Goal: Information Seeking & Learning: Learn about a topic

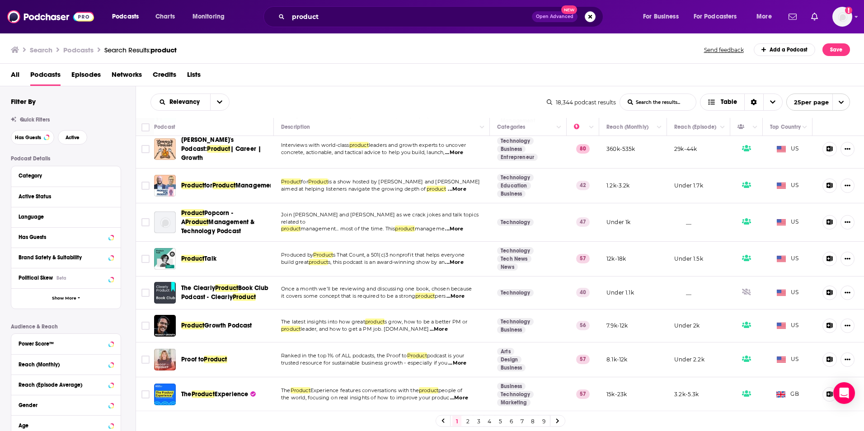
scroll to position [181, 0]
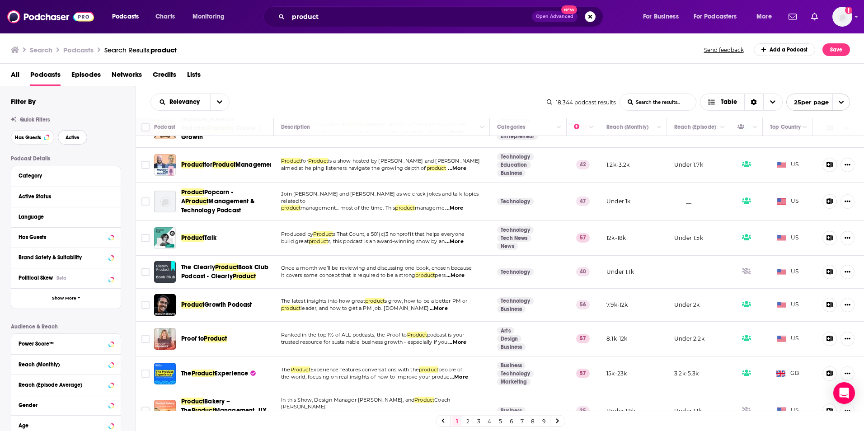
click at [70, 139] on span "Active" at bounding box center [73, 137] width 14 height 5
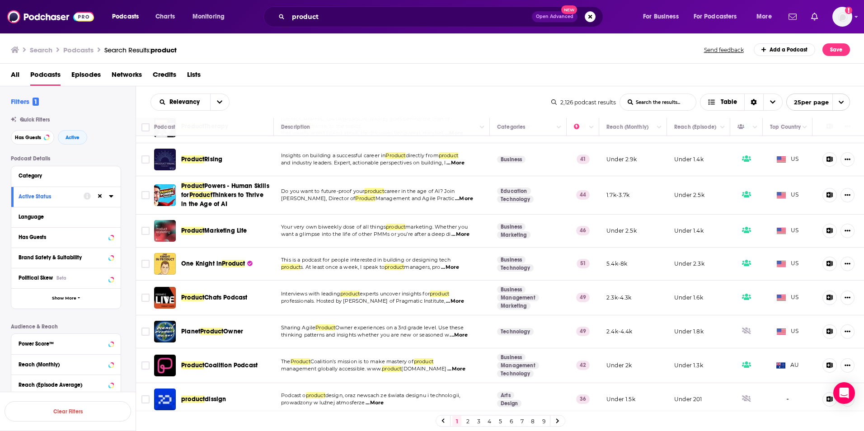
scroll to position [452, 0]
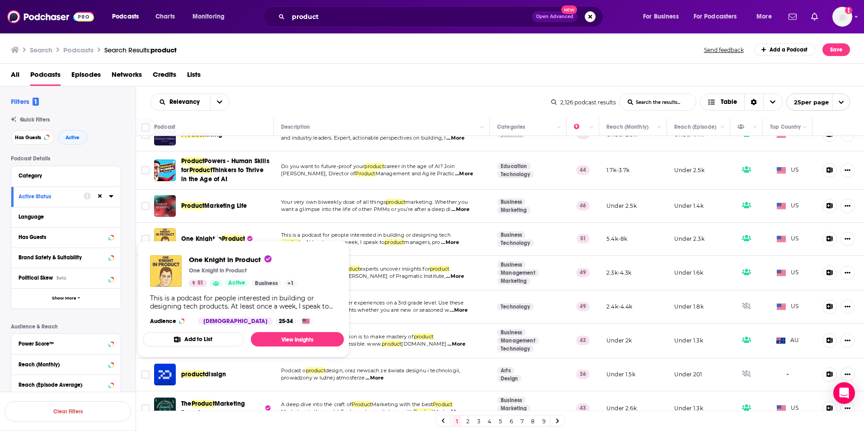
click at [229, 235] on span "Product" at bounding box center [233, 239] width 23 height 8
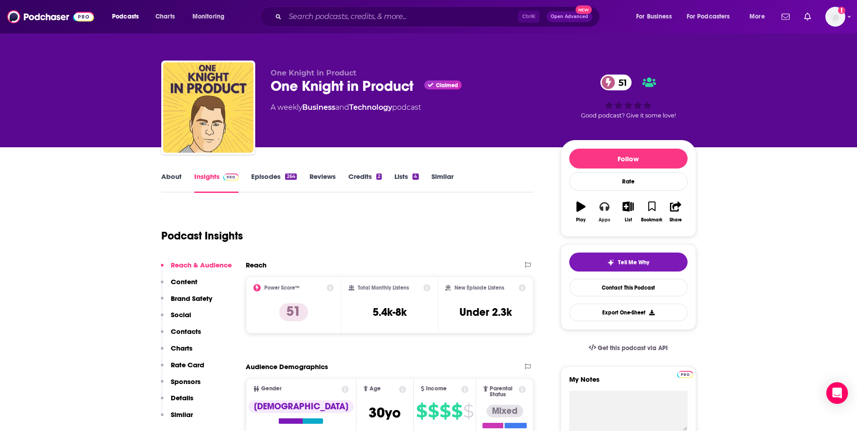
click at [602, 210] on icon "button" at bounding box center [605, 206] width 10 height 9
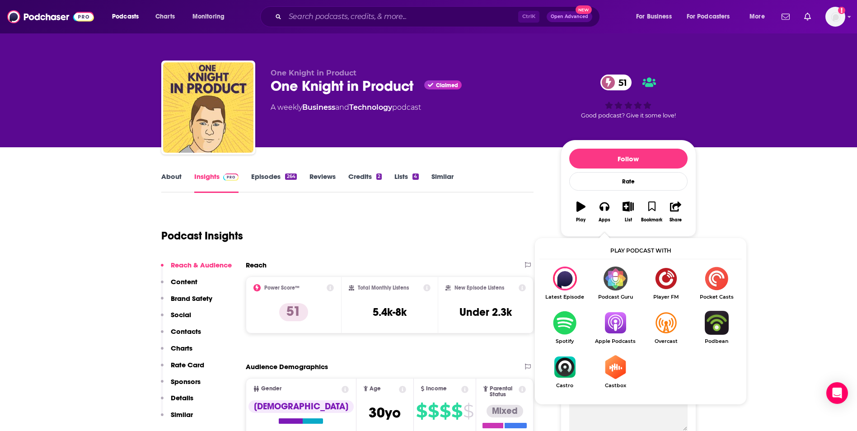
click at [617, 330] on img "Show Listen On dropdown" at bounding box center [615, 323] width 51 height 24
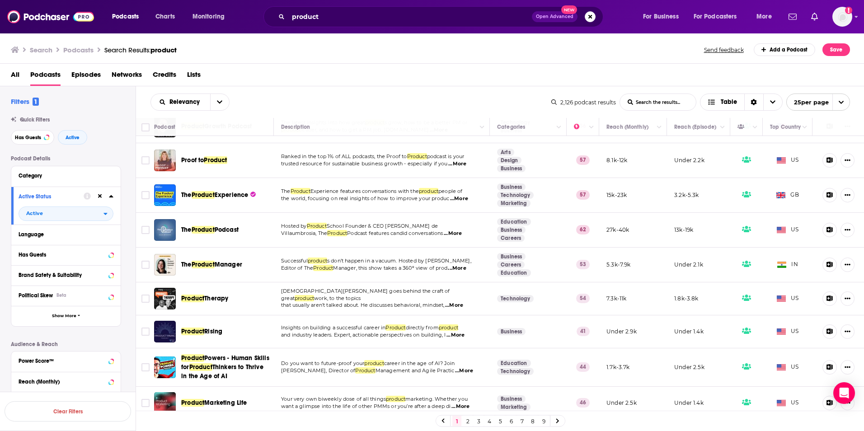
scroll to position [271, 0]
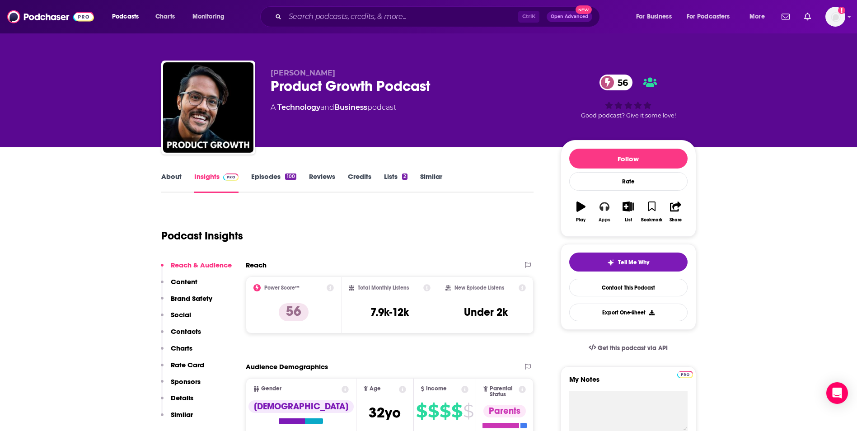
click at [610, 212] on button "Apps" at bounding box center [604, 212] width 23 height 33
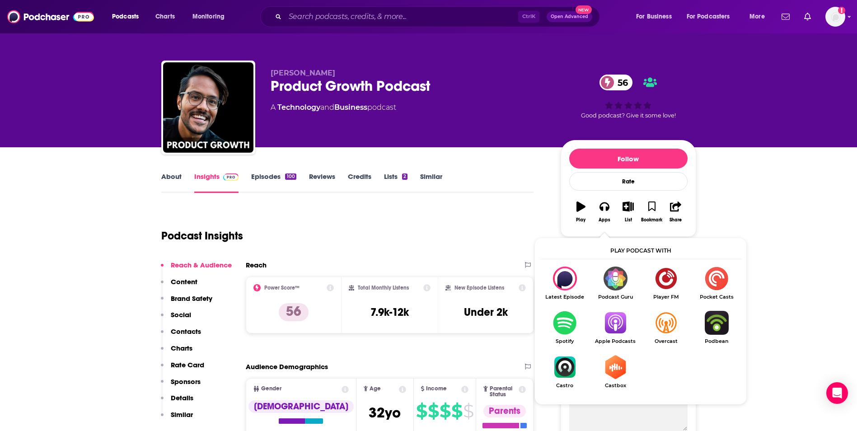
click at [614, 320] on img "Show Listen On dropdown" at bounding box center [615, 323] width 51 height 24
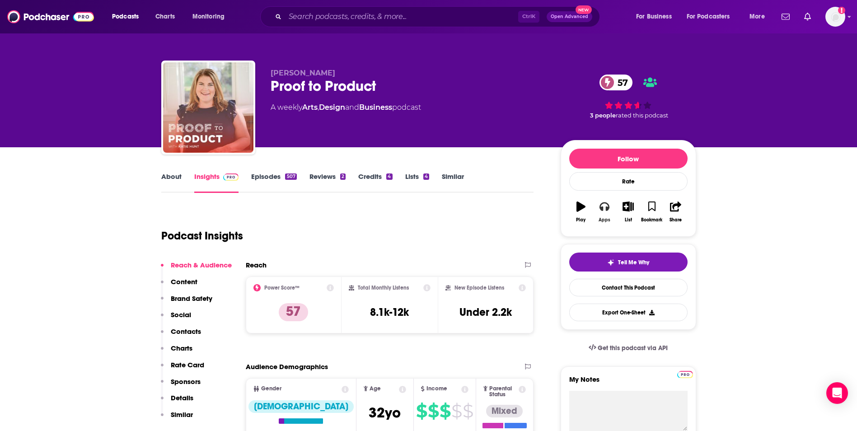
click at [604, 211] on icon "button" at bounding box center [605, 207] width 10 height 10
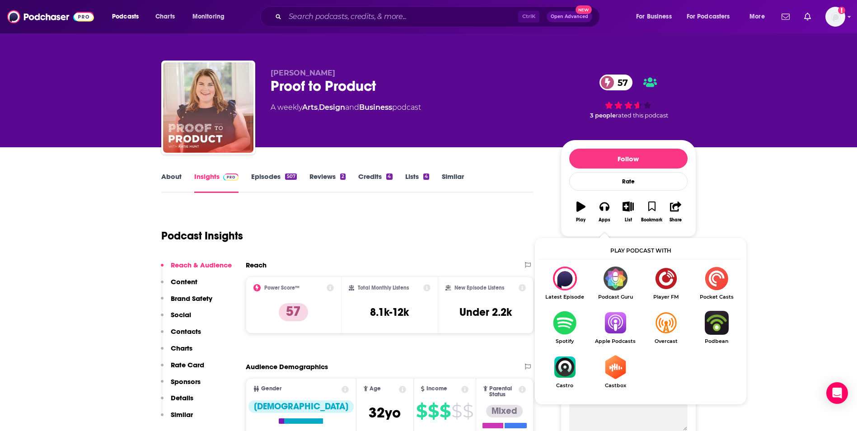
click at [616, 324] on img "Show Listen On dropdown" at bounding box center [615, 323] width 51 height 24
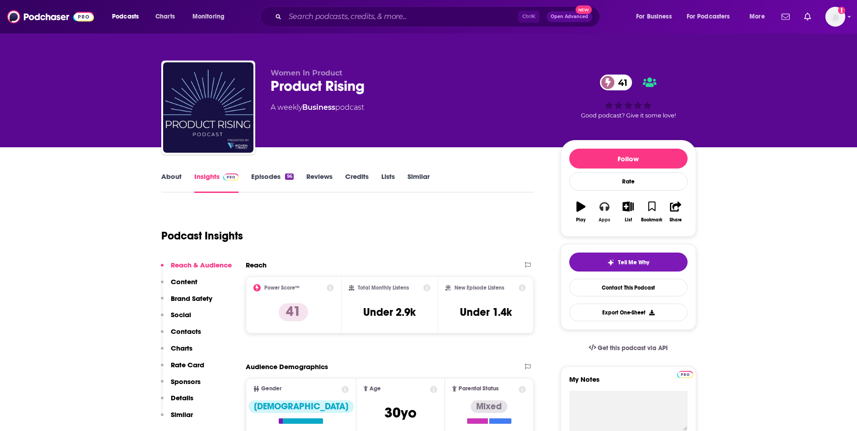
click at [606, 207] on icon "button" at bounding box center [605, 206] width 10 height 9
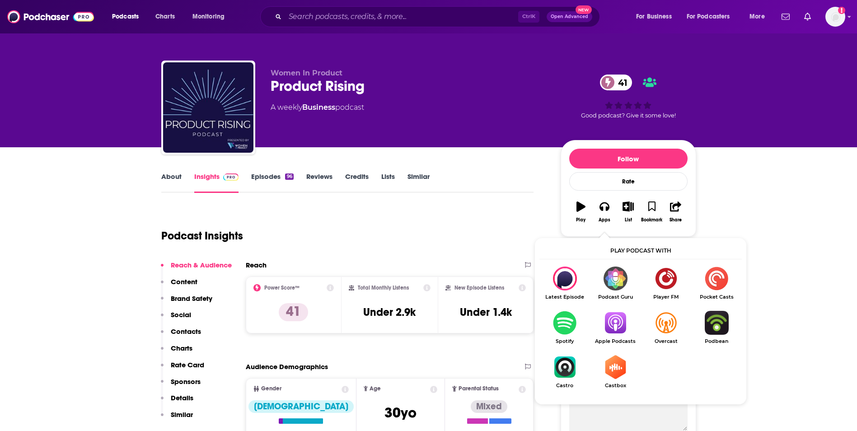
click at [616, 317] on img "Show Listen On dropdown" at bounding box center [615, 323] width 51 height 24
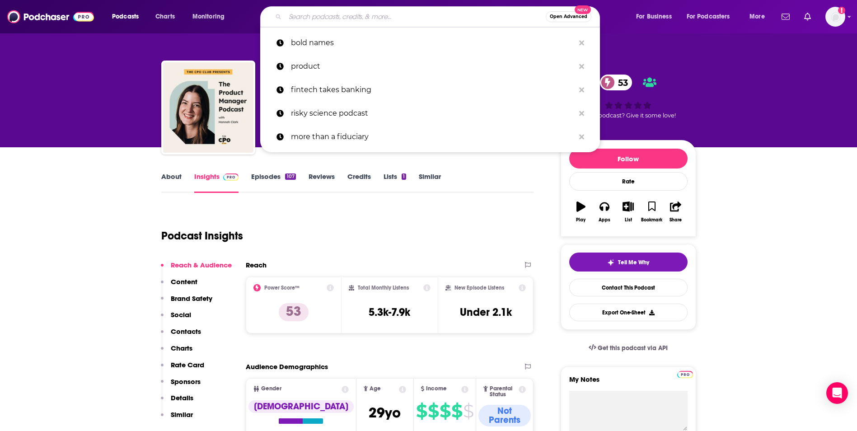
click at [338, 21] on input "Search podcasts, credits, & more..." at bounding box center [415, 16] width 261 height 14
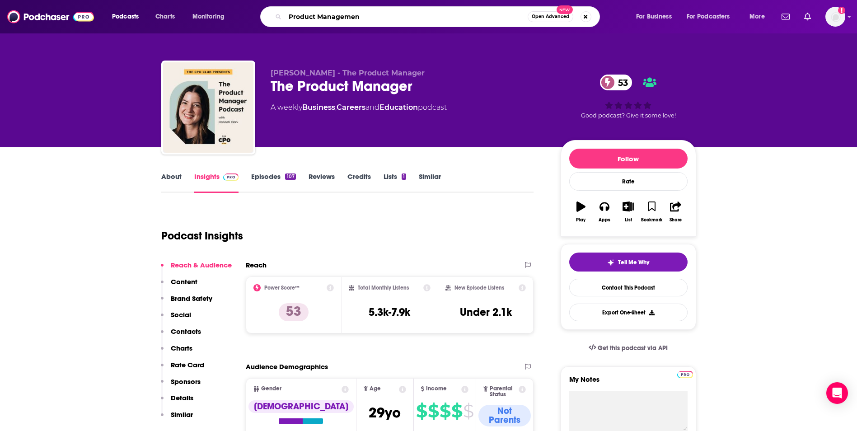
type input "Product Management"
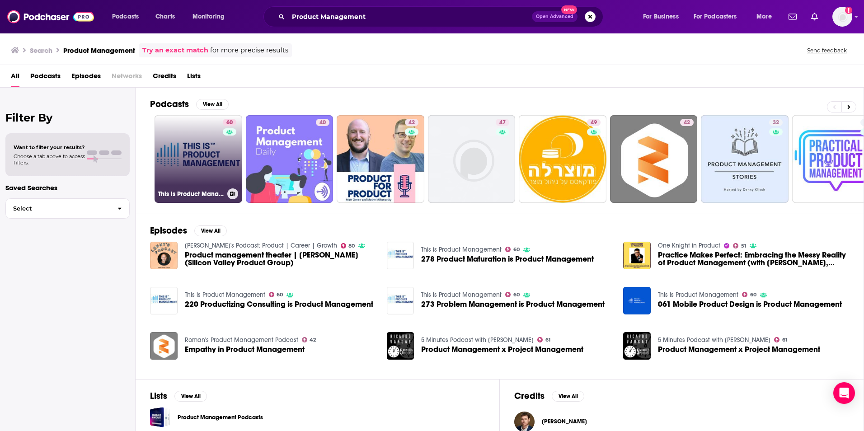
click at [214, 162] on link "60 This is Product Management" at bounding box center [199, 159] width 88 height 88
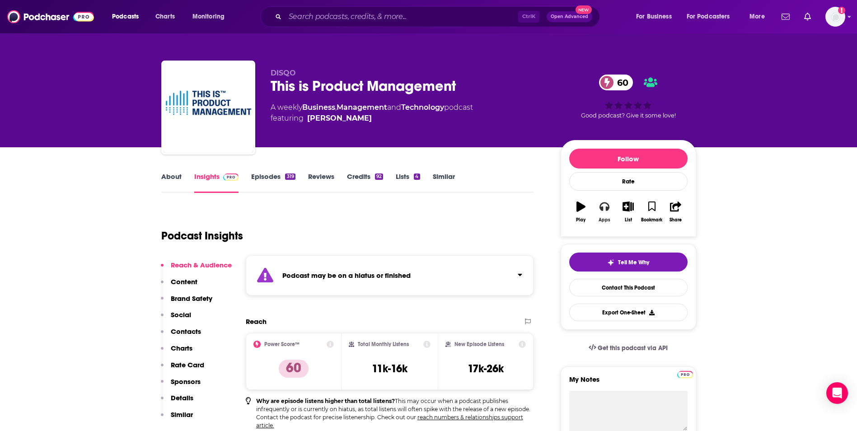
click at [603, 207] on icon "button" at bounding box center [605, 206] width 10 height 9
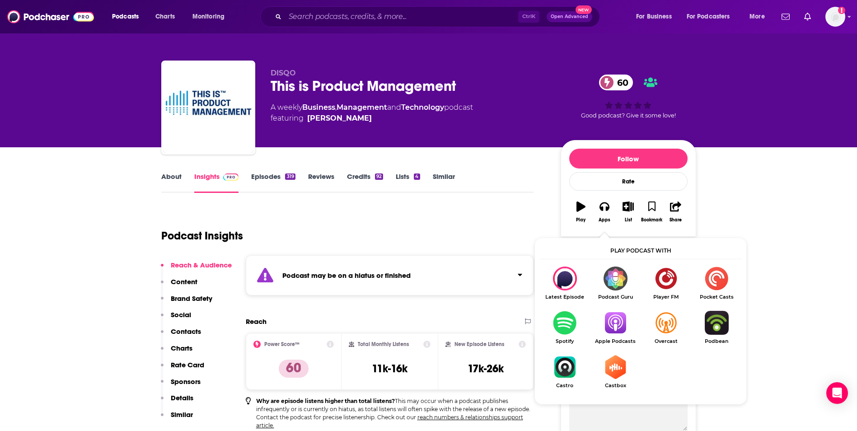
click at [612, 322] on img "Show Listen On dropdown" at bounding box center [615, 323] width 51 height 24
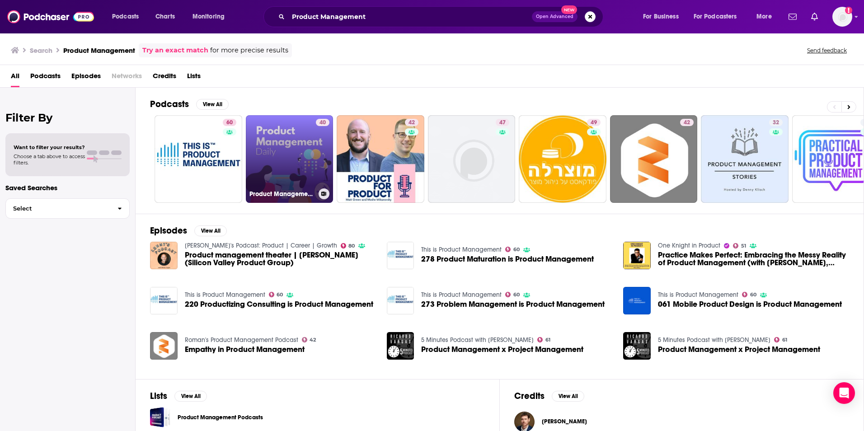
click at [294, 146] on link "40 Product Management Daily" at bounding box center [290, 159] width 88 height 88
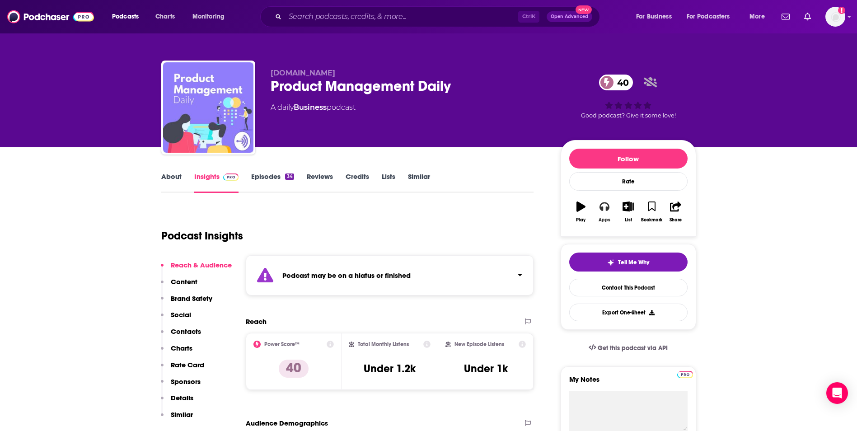
click at [604, 208] on icon "button" at bounding box center [605, 207] width 10 height 10
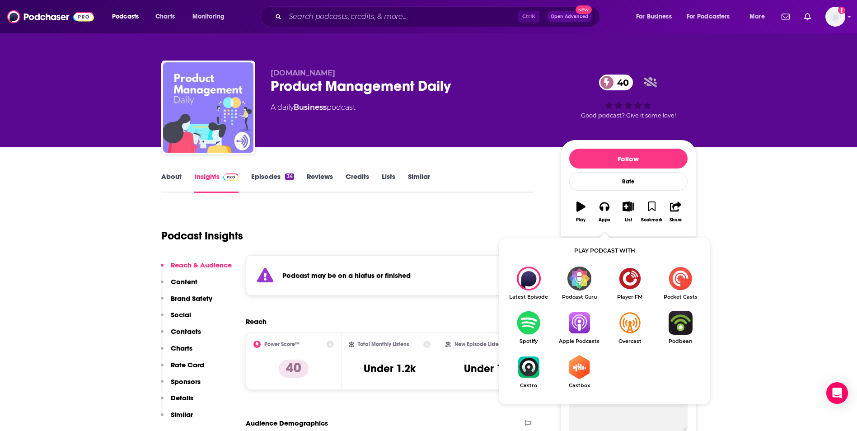
click at [580, 326] on img "Show Listen On dropdown" at bounding box center [579, 323] width 51 height 24
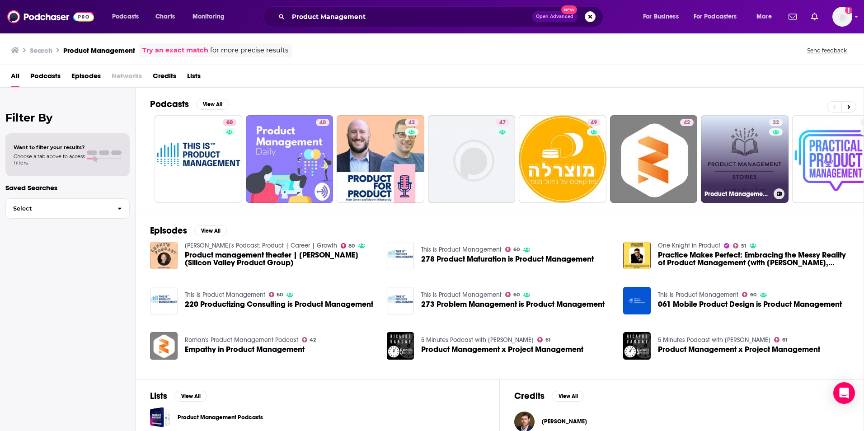
click at [764, 157] on link "32 Product Management Stories" at bounding box center [745, 159] width 88 height 88
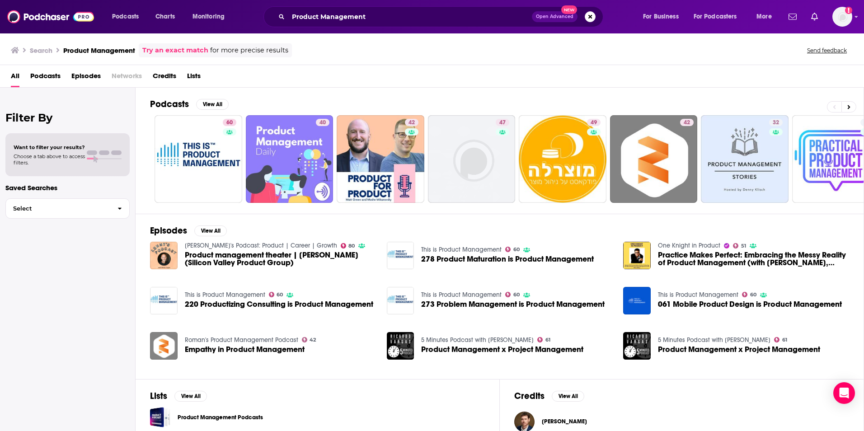
click at [69, 156] on span "Choose a tab above to access filters." at bounding box center [49, 159] width 71 height 13
click at [83, 208] on span "Select" at bounding box center [58, 209] width 104 height 6
click at [83, 192] on p "Saved Searches" at bounding box center [67, 187] width 124 height 9
click at [118, 155] on span at bounding box center [116, 152] width 10 height 5
click at [104, 149] on div "Want to filter your results? Choose a tab above to access filters." at bounding box center [68, 155] width 108 height 22
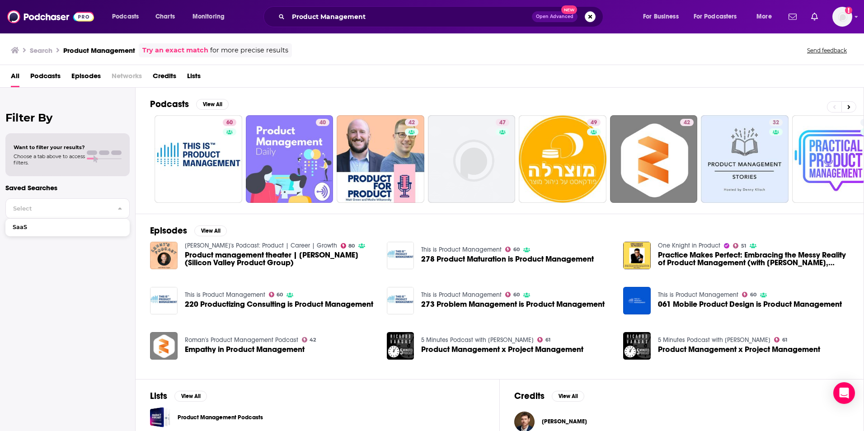
click at [82, 104] on div "Filter By Want to filter your results? Choose a tab above to access filters. Sa…" at bounding box center [68, 303] width 136 height 431
click at [52, 75] on span "Podcasts" at bounding box center [45, 78] width 30 height 19
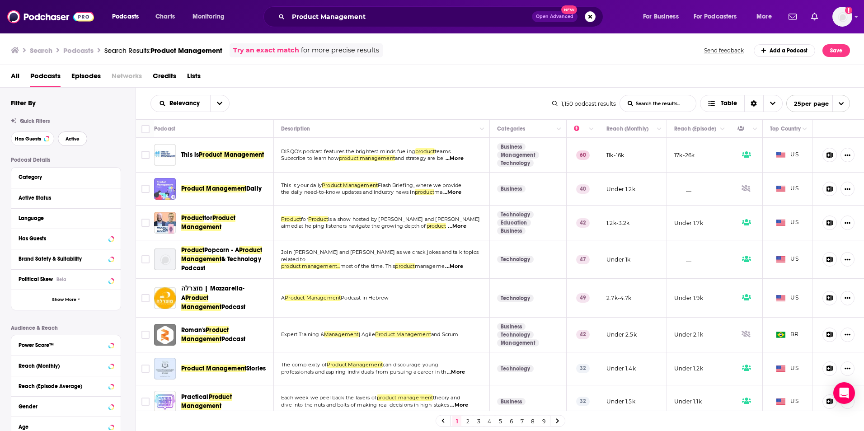
click at [76, 138] on span "Active" at bounding box center [73, 138] width 14 height 5
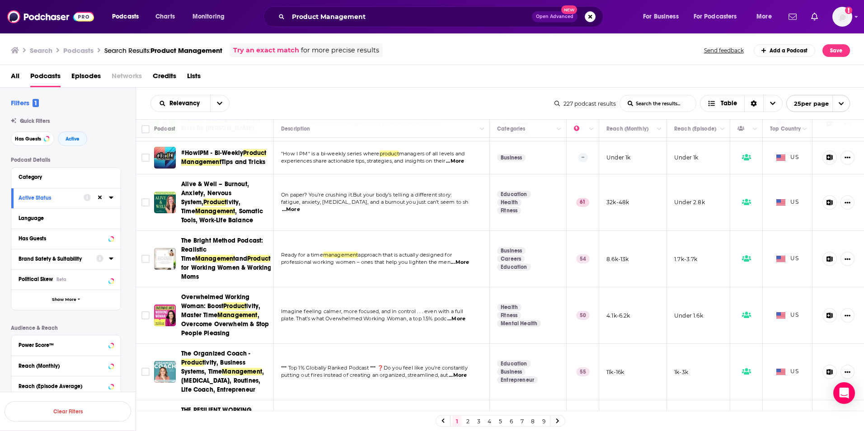
scroll to position [803, 0]
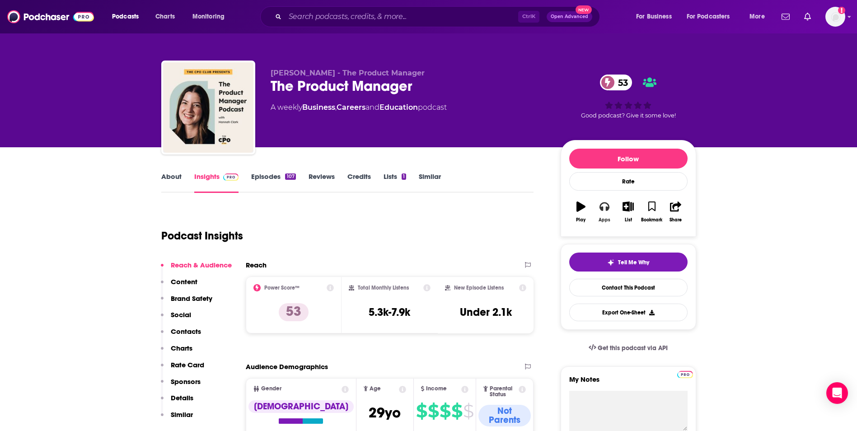
click at [608, 207] on icon "button" at bounding box center [605, 207] width 10 height 10
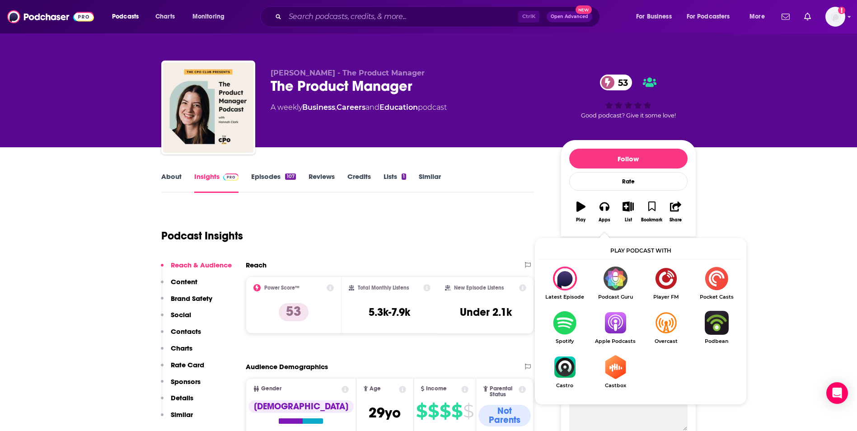
click at [618, 323] on img "Show Listen On dropdown" at bounding box center [615, 323] width 51 height 24
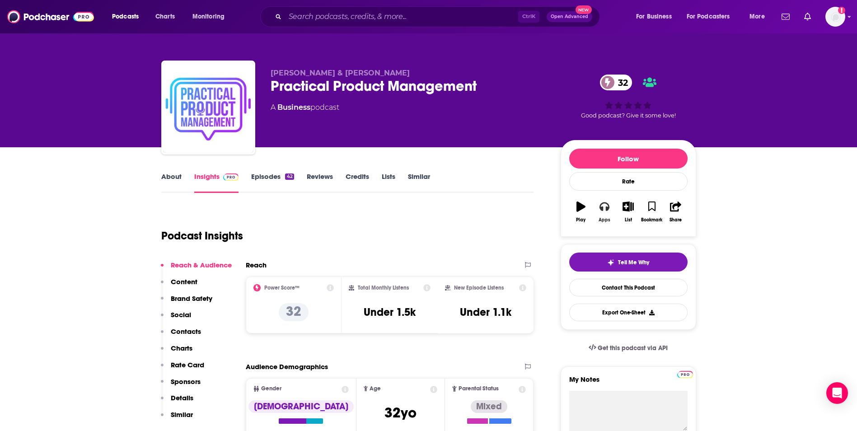
click at [602, 211] on icon "button" at bounding box center [605, 207] width 10 height 10
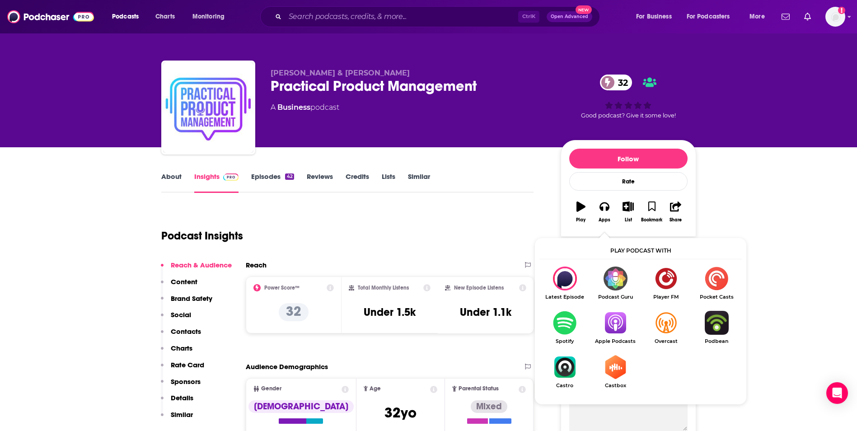
click at [614, 325] on img "Show Listen On dropdown" at bounding box center [615, 323] width 51 height 24
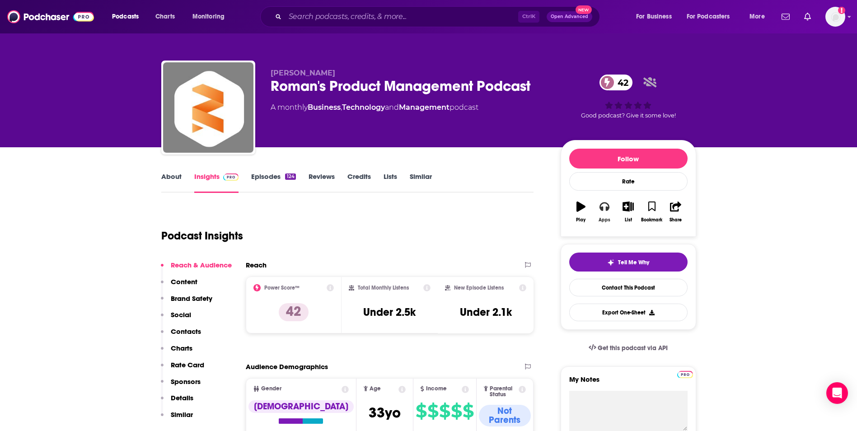
click at [602, 207] on icon "button" at bounding box center [605, 207] width 10 height 10
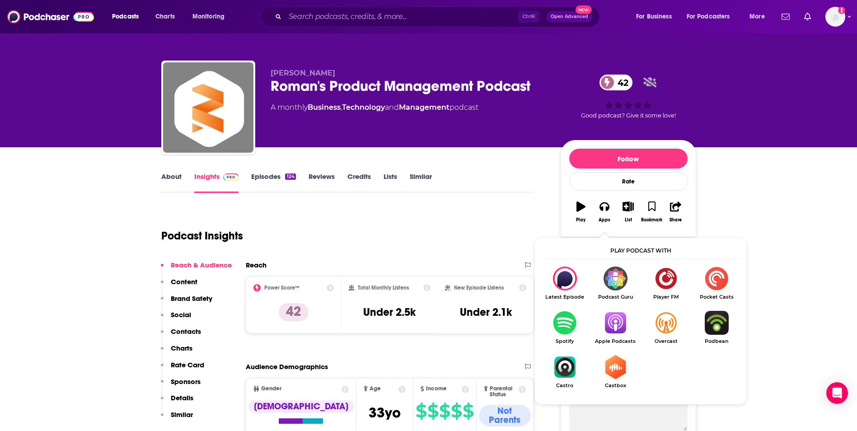
click at [617, 323] on img "Show Listen On dropdown" at bounding box center [615, 323] width 51 height 24
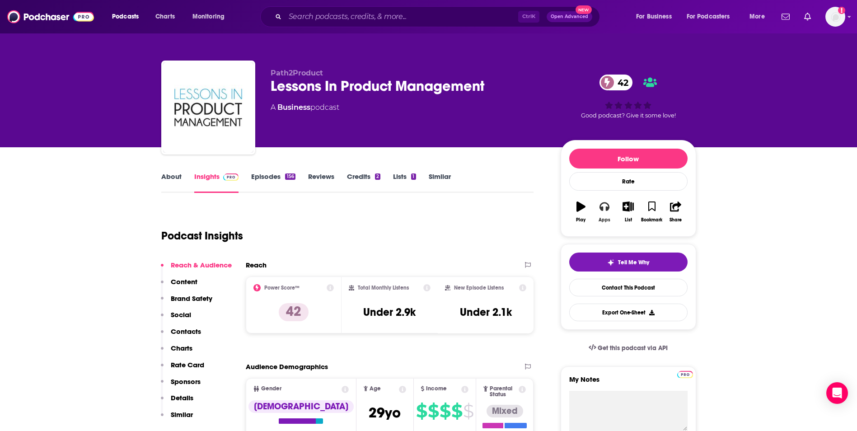
click at [601, 212] on button "Apps" at bounding box center [604, 212] width 23 height 33
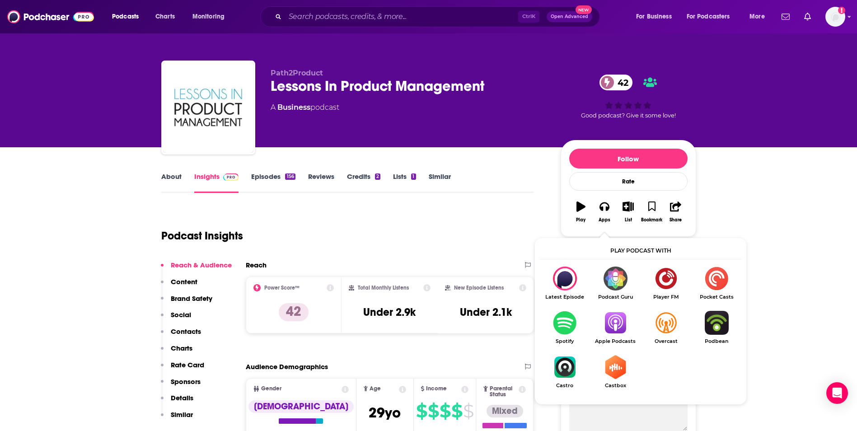
click at [609, 326] on img "Show Listen On dropdown" at bounding box center [615, 323] width 51 height 24
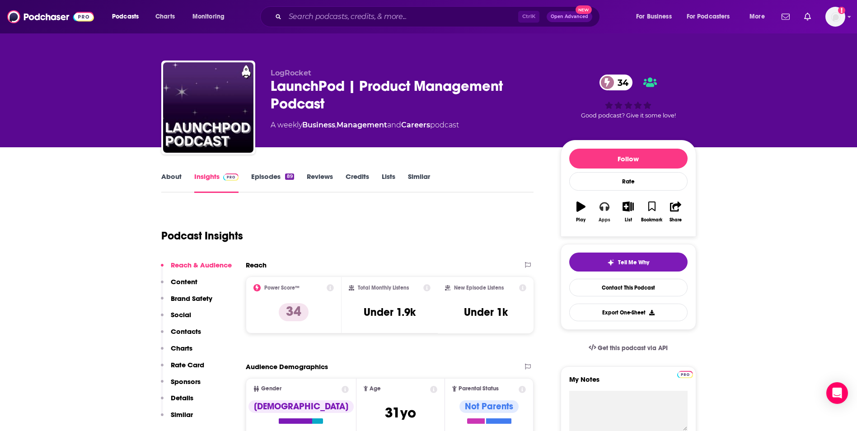
click at [600, 213] on button "Apps" at bounding box center [604, 212] width 23 height 33
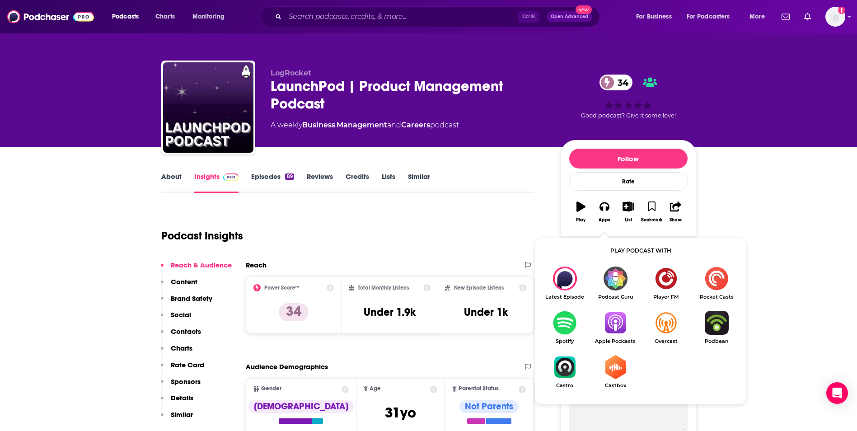
click at [614, 319] on img "Show Listen On dropdown" at bounding box center [615, 323] width 51 height 24
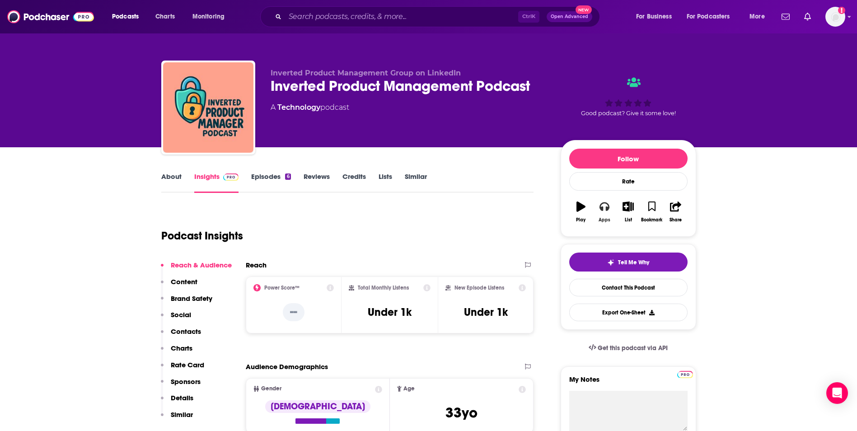
click at [601, 210] on icon "button" at bounding box center [605, 207] width 10 height 10
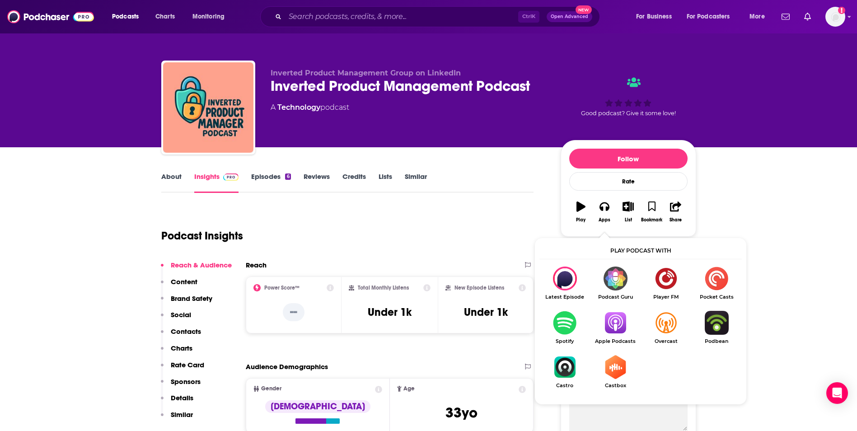
click at [613, 327] on img "Show Listen On dropdown" at bounding box center [615, 323] width 51 height 24
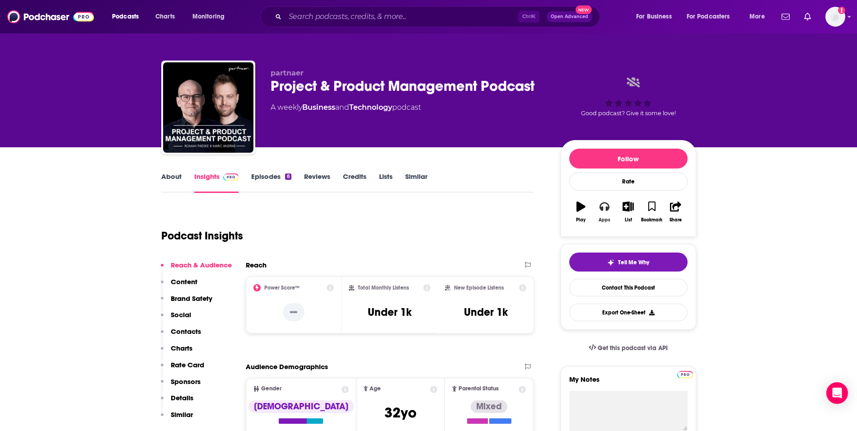
click at [603, 212] on button "Apps" at bounding box center [604, 212] width 23 height 33
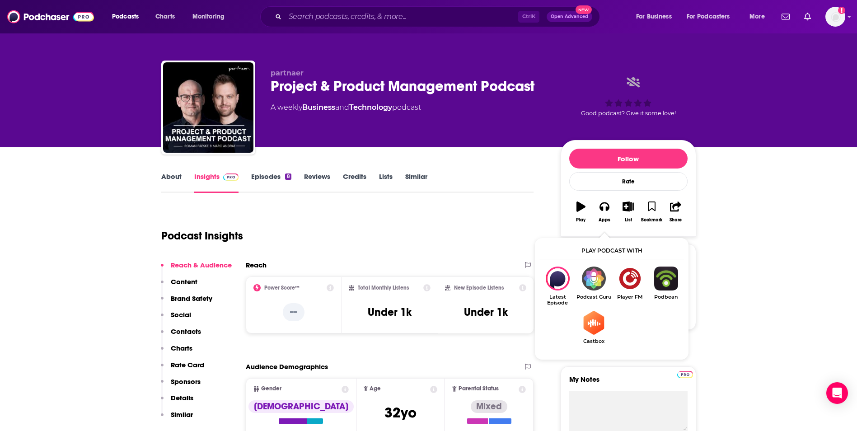
click at [458, 258] on div "Podcast Insights" at bounding box center [347, 233] width 373 height 53
